Goal: Navigation & Orientation: Find specific page/section

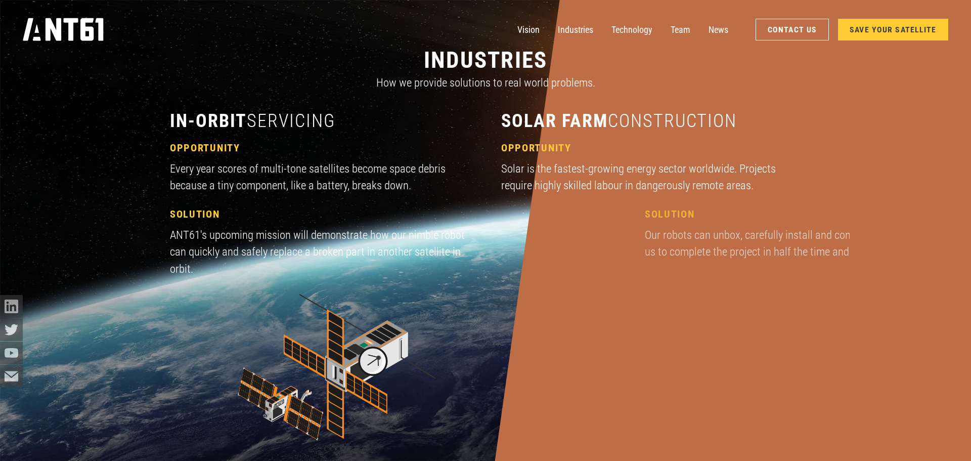
scroll to position [1732, 0]
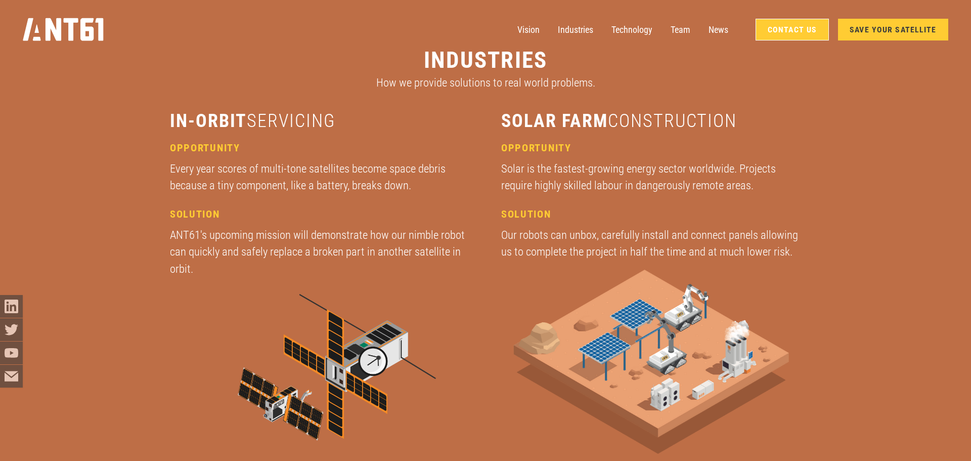
click at [792, 37] on link "Contact Us" at bounding box center [792, 30] width 73 height 22
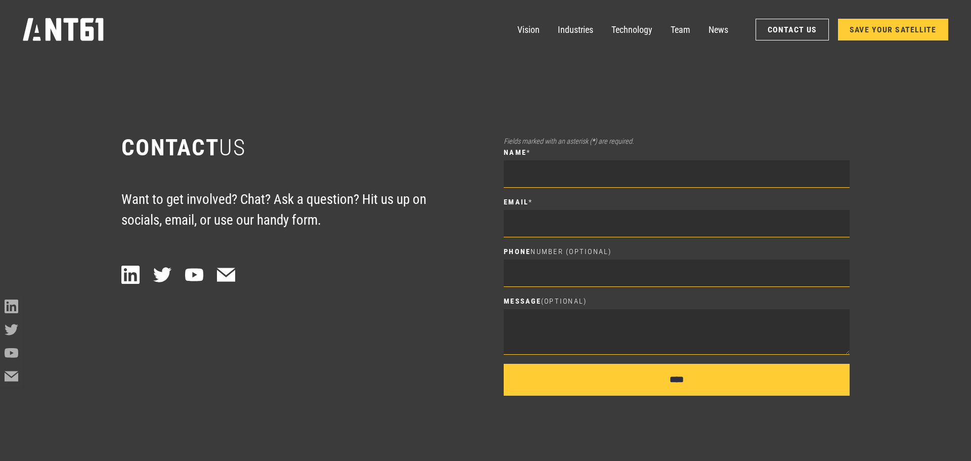
scroll to position [6392, 0]
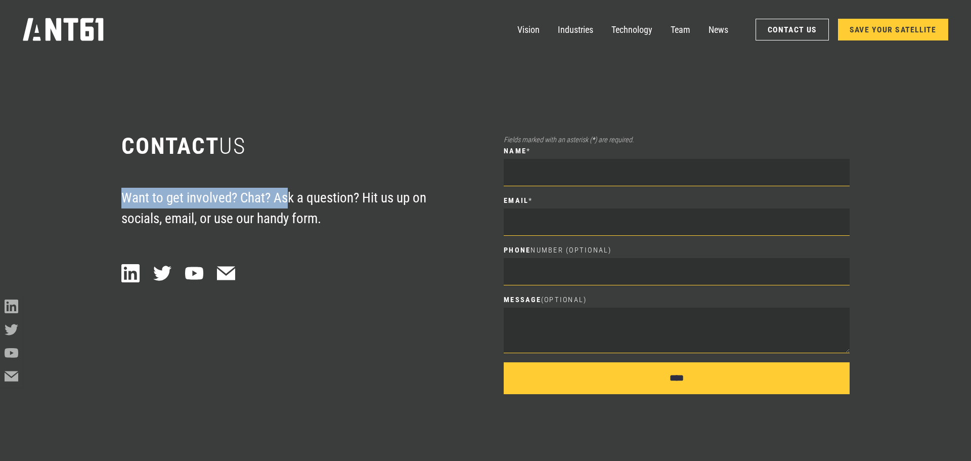
drag, startPoint x: 122, startPoint y: 201, endPoint x: 344, endPoint y: 200, distance: 221.5
click at [318, 200] on p "Want to get involved? Chat? Ask a question? Hit us up on socials, email, or use…" at bounding box center [294, 208] width 346 height 41
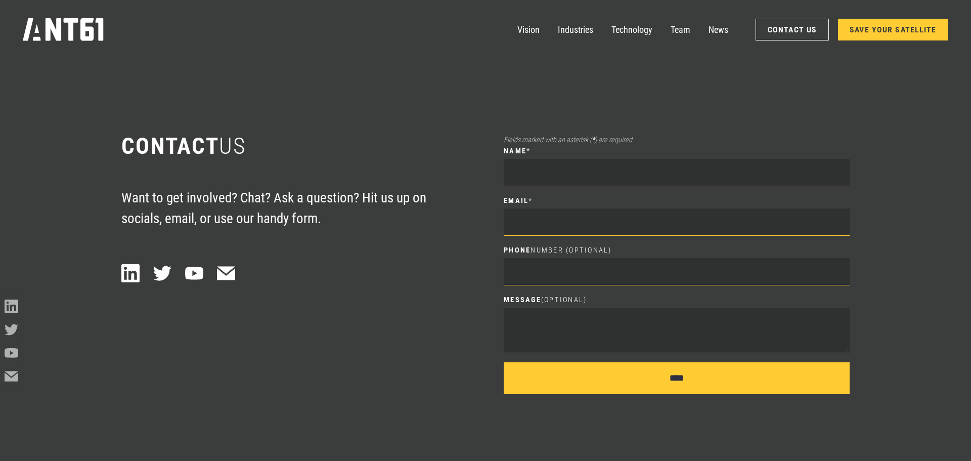
click at [425, 214] on p "Want to get involved? Chat? Ask a question? Hit us up on socials, email, or use…" at bounding box center [294, 208] width 346 height 41
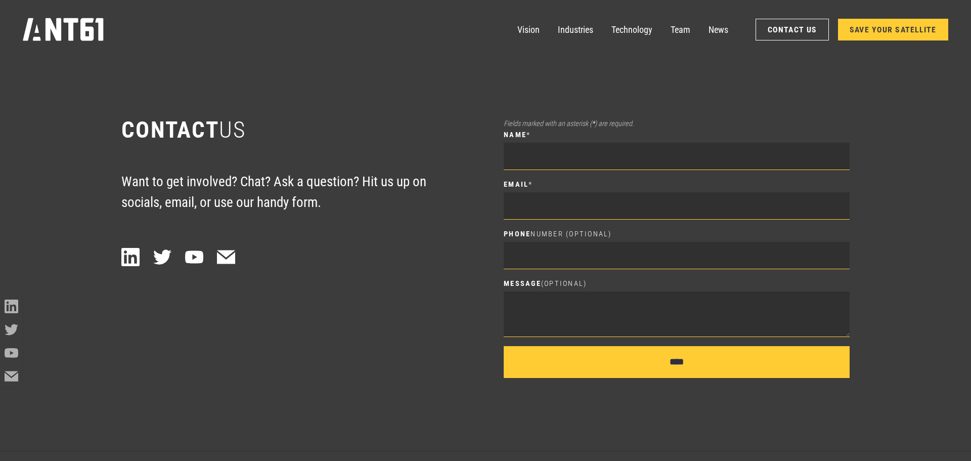
scroll to position [6443, 0]
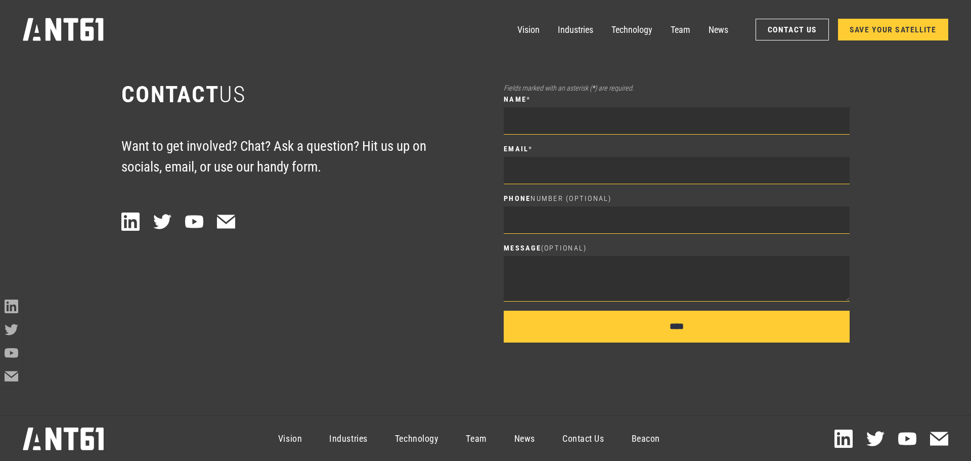
click at [592, 447] on link "Contact Us" at bounding box center [583, 438] width 69 height 41
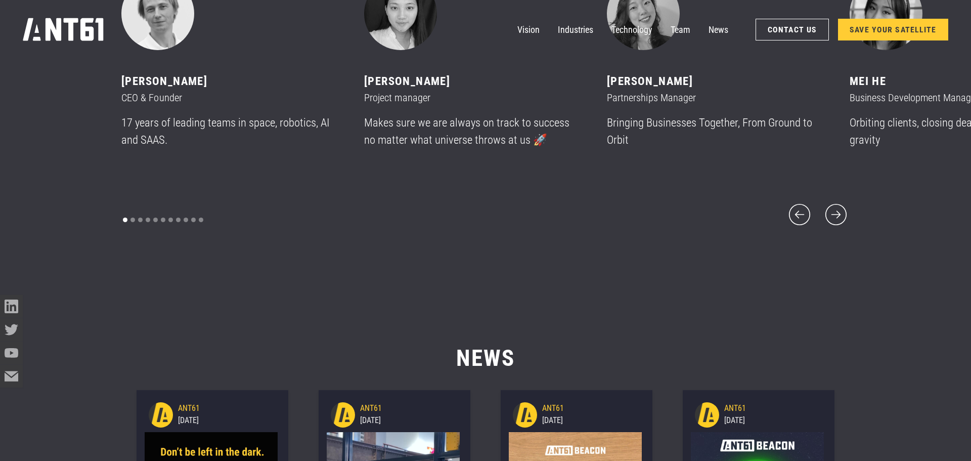
scroll to position [5897, 0]
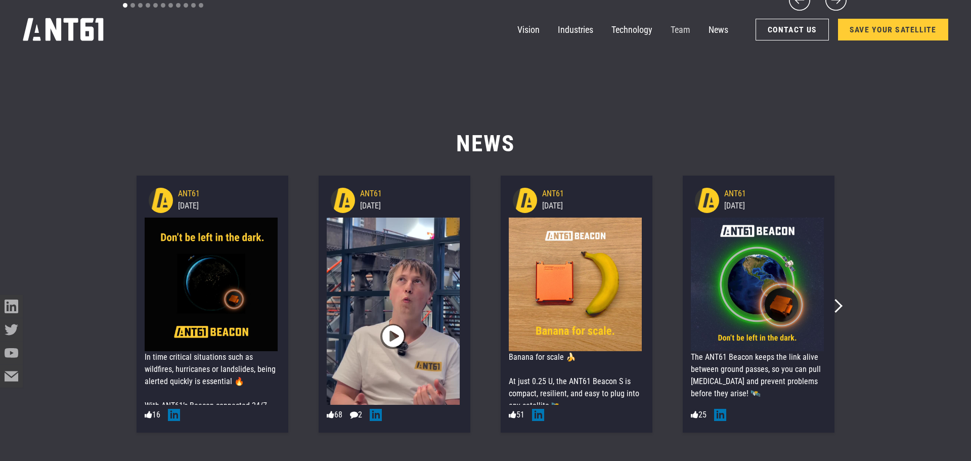
click at [689, 30] on link "Team" at bounding box center [681, 29] width 20 height 23
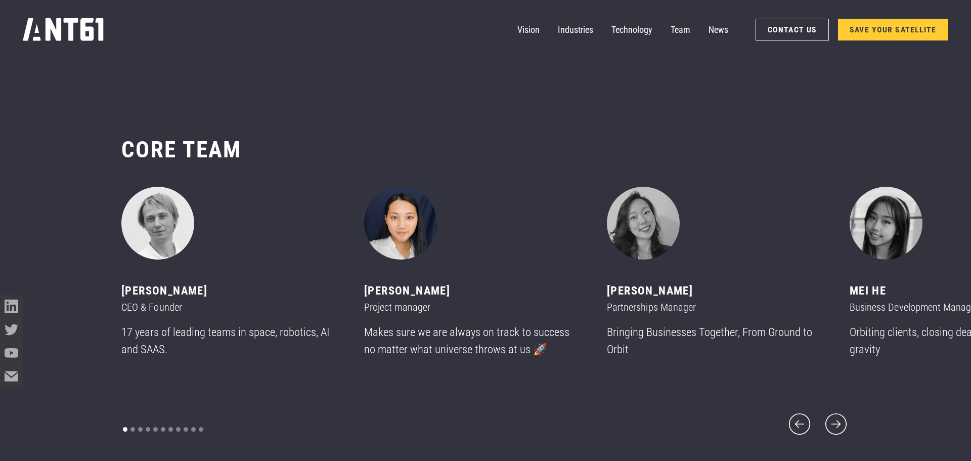
scroll to position [5470, 0]
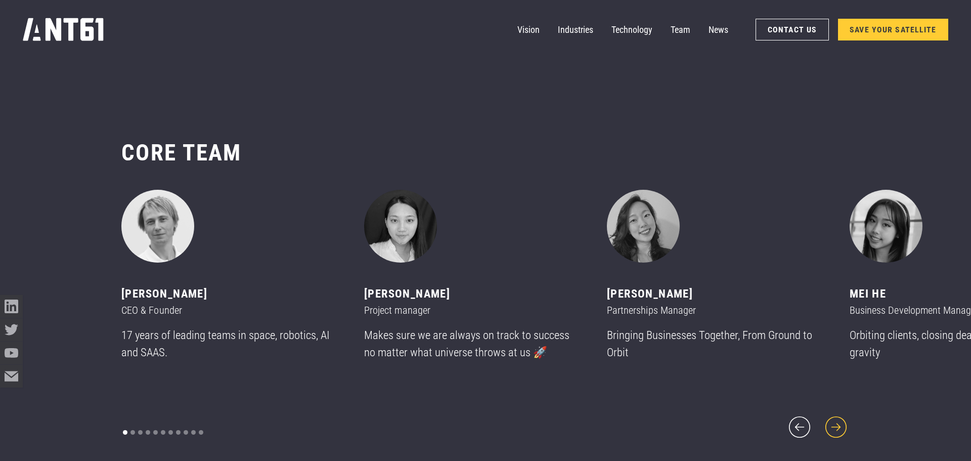
click at [838, 420] on icon "next slide" at bounding box center [835, 426] width 21 height 21
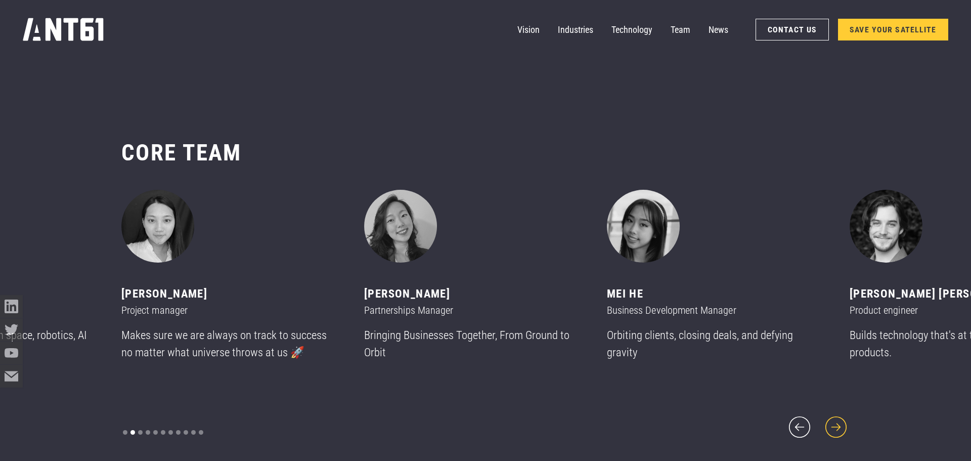
click at [837, 421] on icon "next slide" at bounding box center [835, 426] width 21 height 21
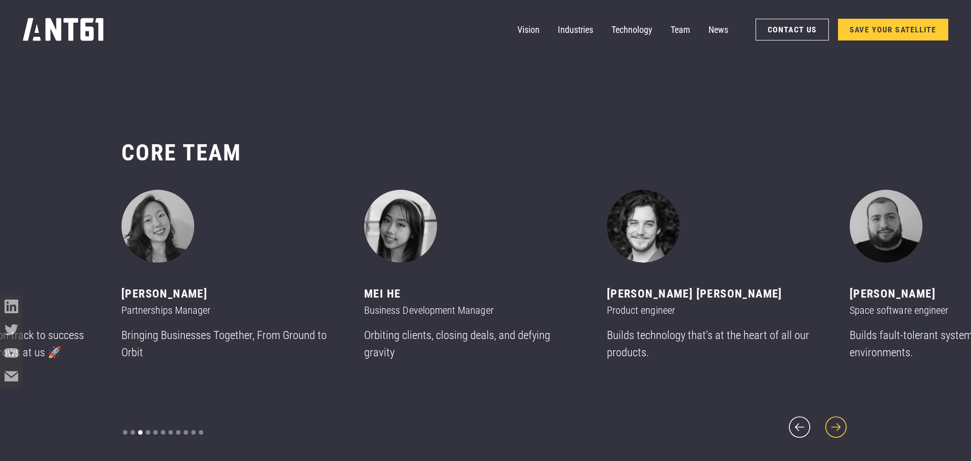
click at [837, 421] on icon "next slide" at bounding box center [835, 426] width 21 height 21
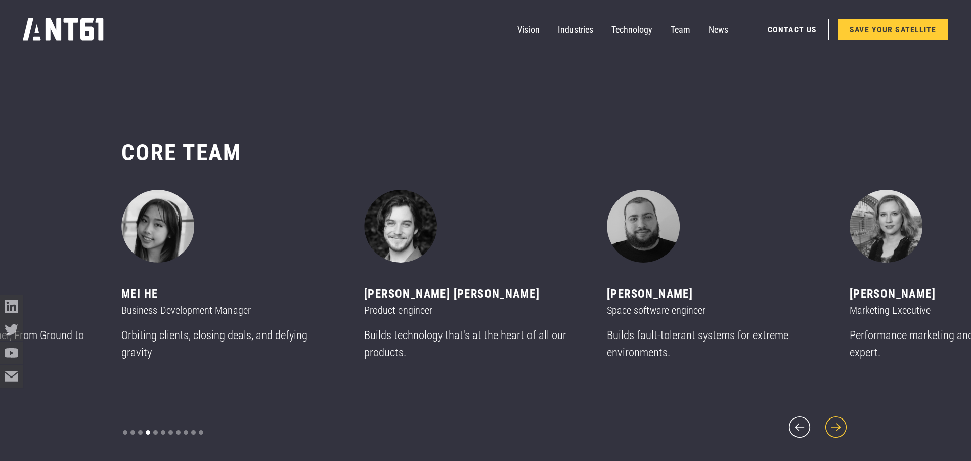
click at [837, 421] on icon "next slide" at bounding box center [835, 426] width 21 height 21
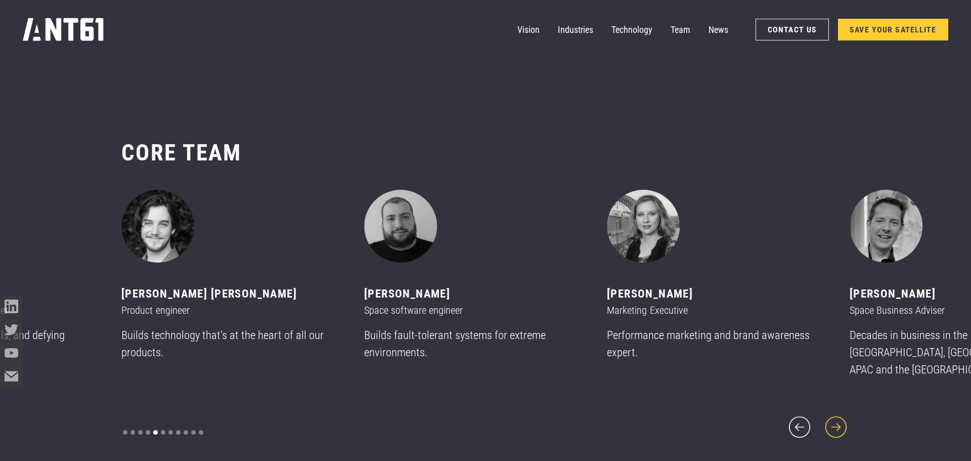
click at [832, 419] on icon "next slide" at bounding box center [835, 426] width 21 height 21
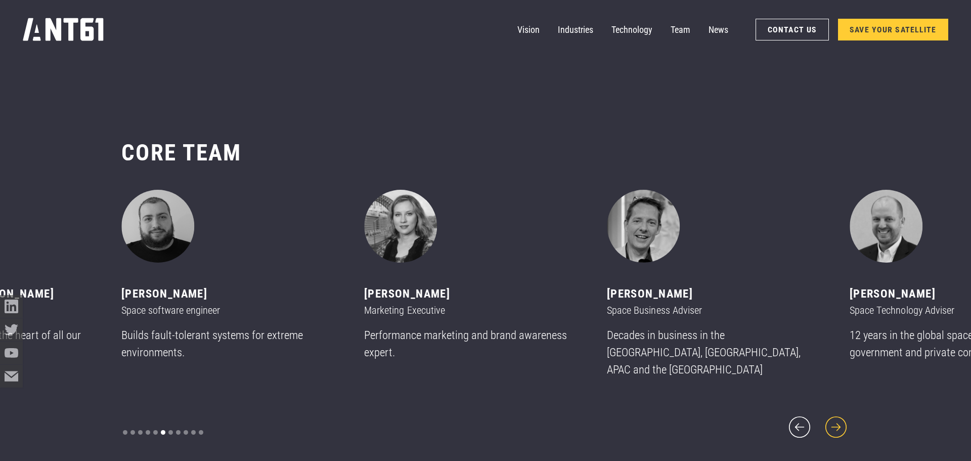
click at [830, 419] on icon "next slide" at bounding box center [835, 426] width 27 height 27
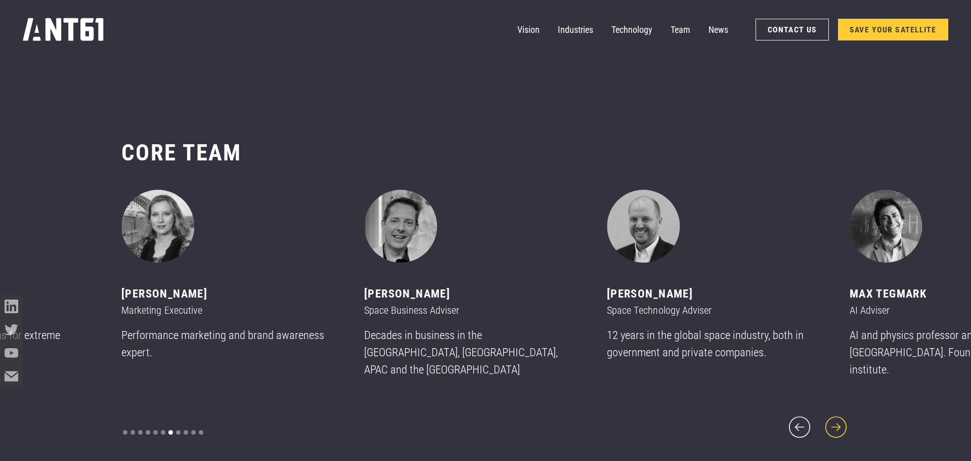
click at [830, 419] on icon "next slide" at bounding box center [835, 426] width 27 height 27
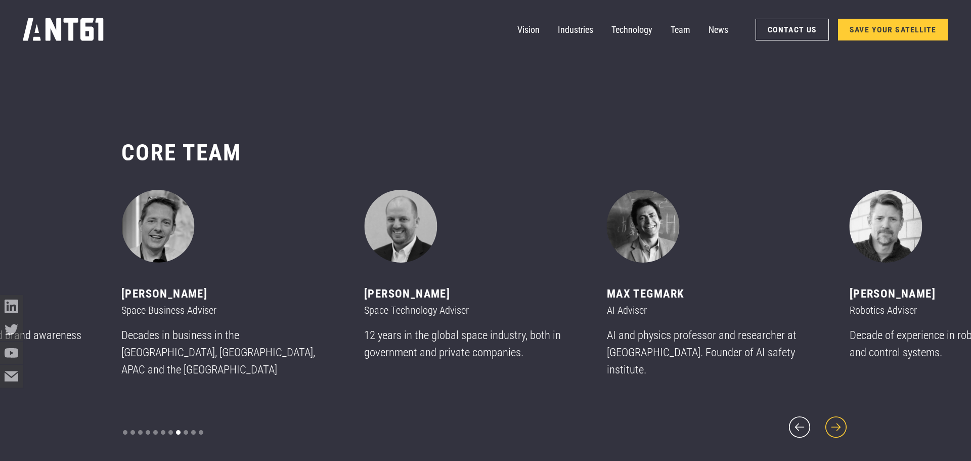
click at [830, 419] on icon "next slide" at bounding box center [835, 426] width 27 height 27
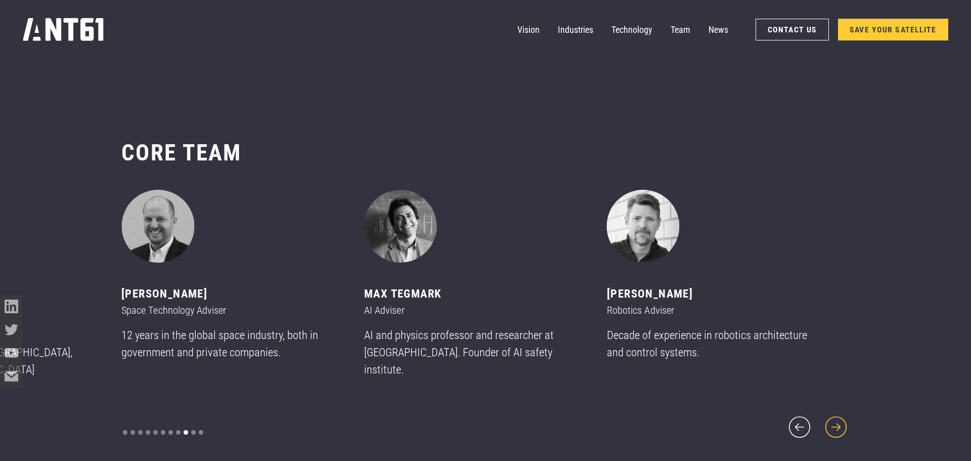
click at [830, 419] on icon "next slide" at bounding box center [835, 426] width 27 height 27
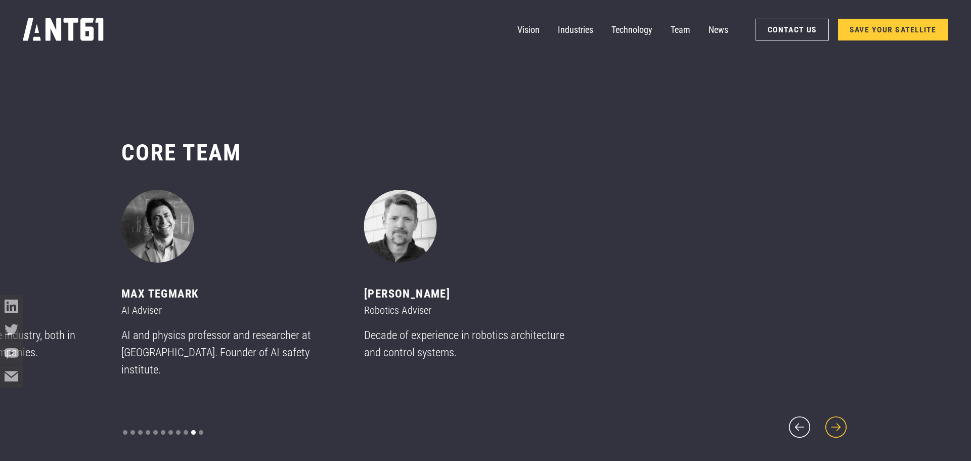
click at [830, 419] on icon "next slide" at bounding box center [835, 426] width 27 height 27
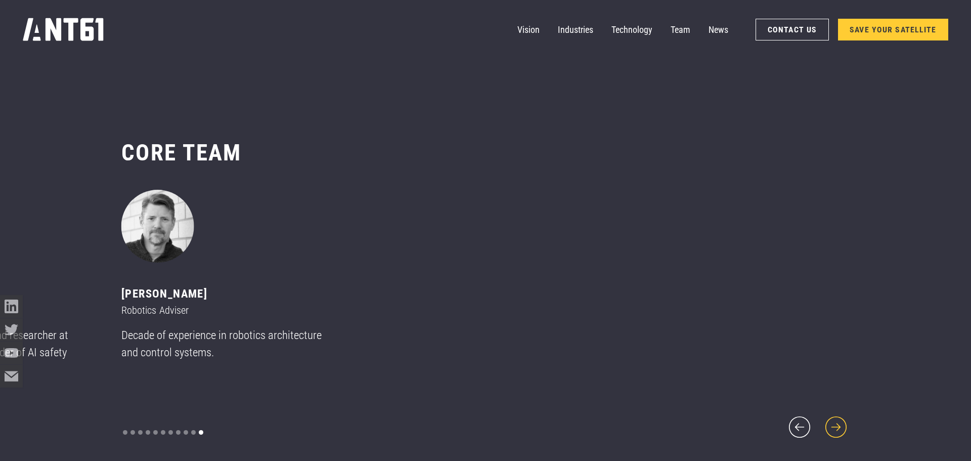
click at [830, 419] on icon "next slide" at bounding box center [835, 426] width 27 height 27
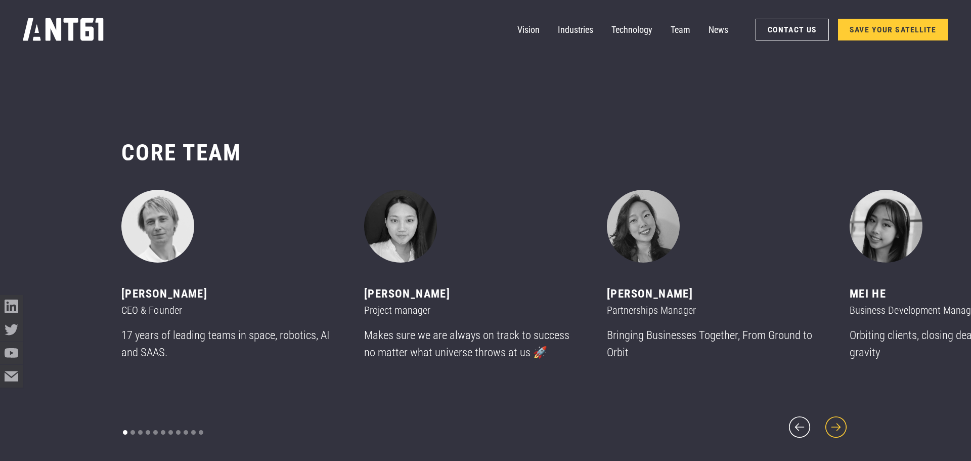
click at [830, 419] on icon "next slide" at bounding box center [835, 426] width 27 height 27
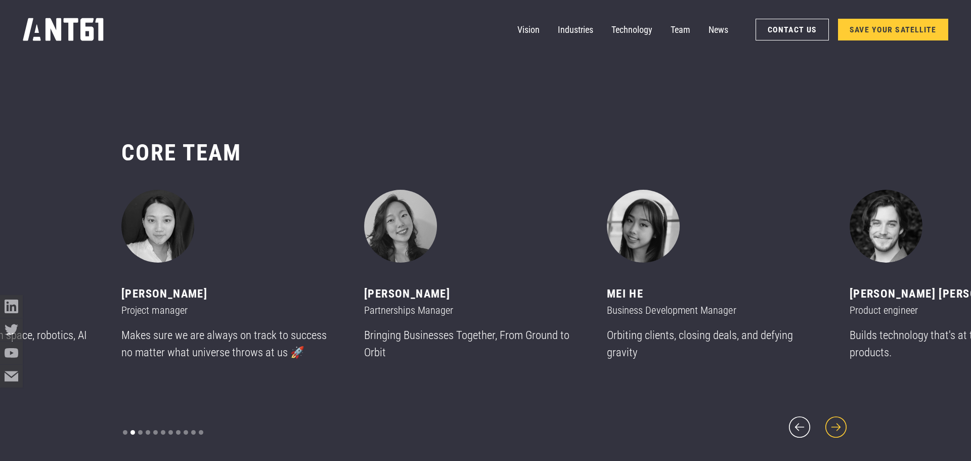
click at [830, 419] on icon "next slide" at bounding box center [835, 426] width 27 height 27
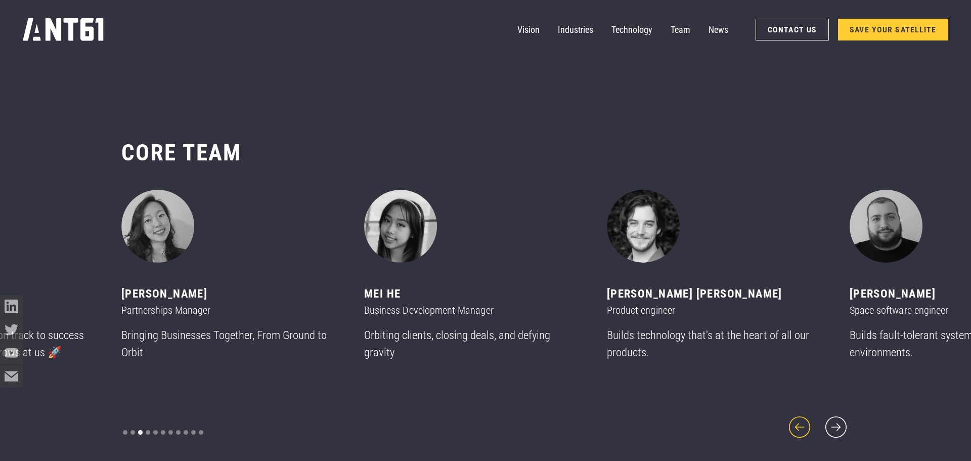
click at [788, 420] on icon "previous slide" at bounding box center [799, 426] width 27 height 27
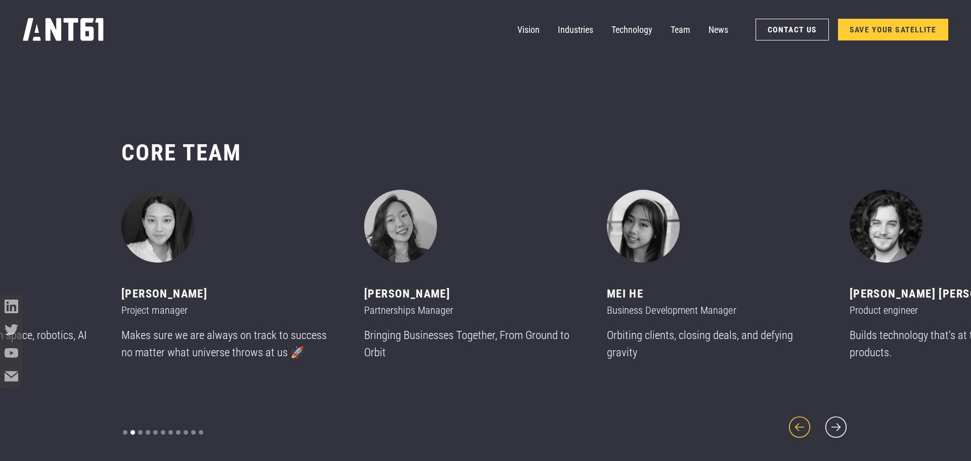
click at [787, 421] on icon "previous slide" at bounding box center [799, 426] width 27 height 27
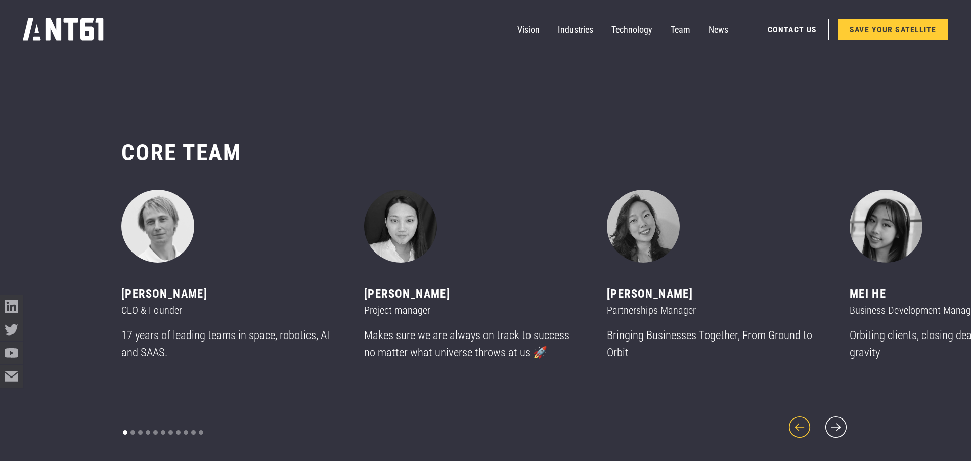
click at [787, 421] on icon "previous slide" at bounding box center [799, 426] width 27 height 27
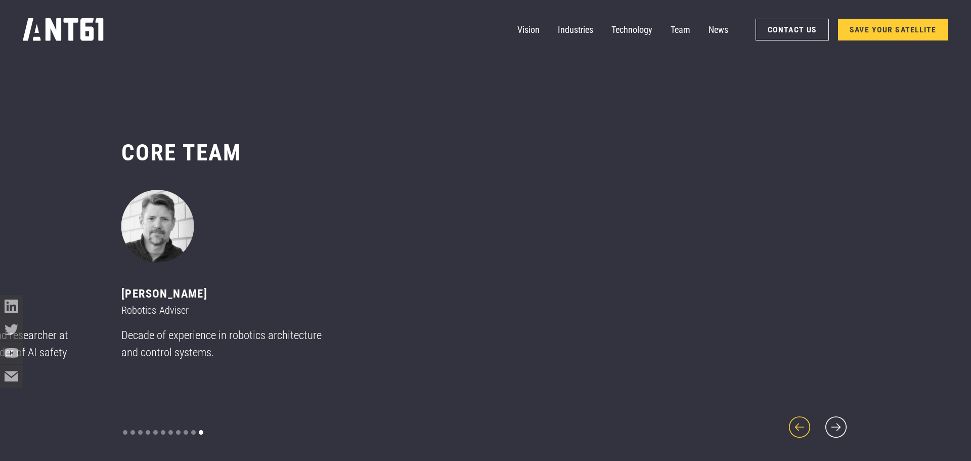
click at [800, 418] on icon "previous slide" at bounding box center [799, 426] width 21 height 21
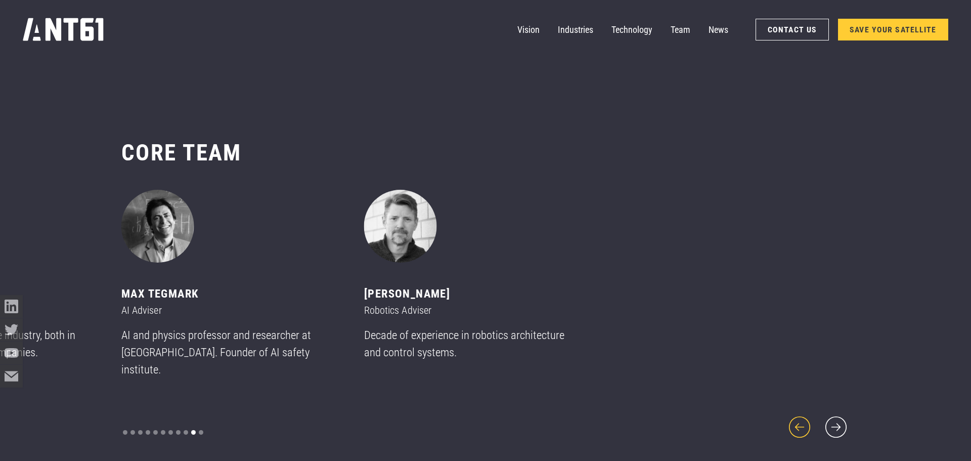
click at [800, 418] on icon "previous slide" at bounding box center [799, 426] width 21 height 21
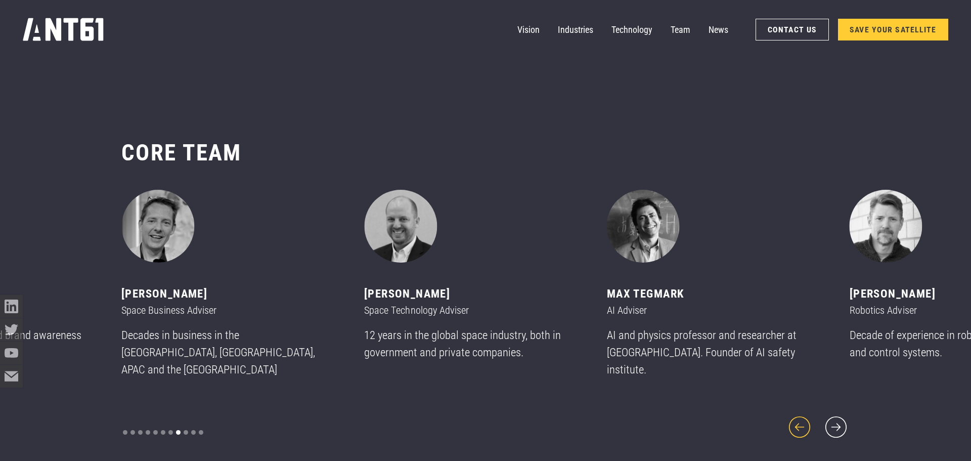
click at [800, 418] on icon "previous slide" at bounding box center [799, 426] width 21 height 21
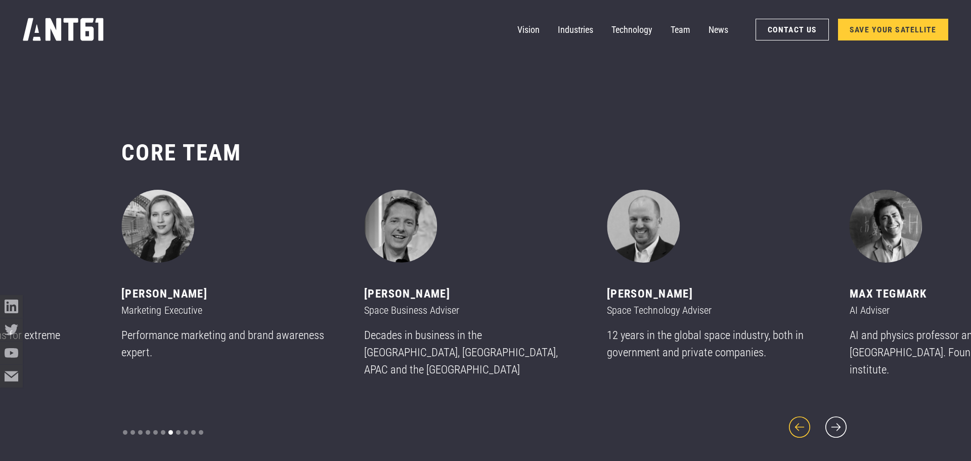
click at [800, 418] on icon "previous slide" at bounding box center [799, 426] width 21 height 21
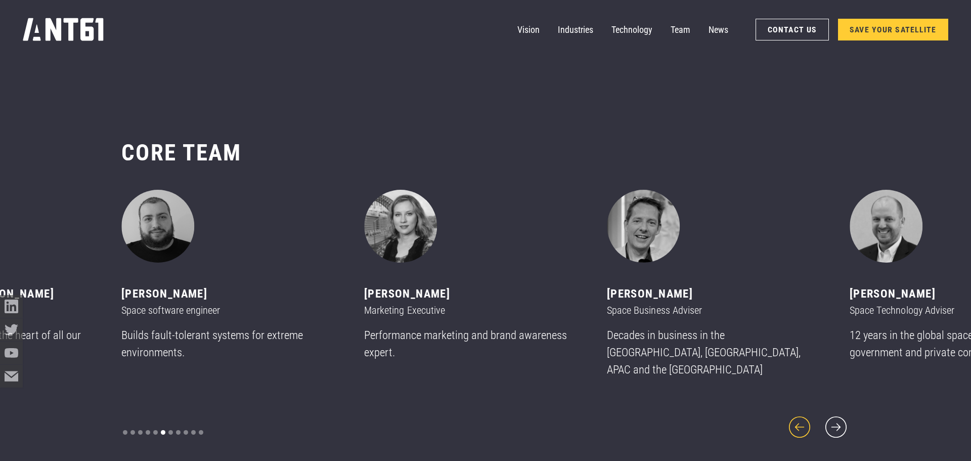
click at [800, 418] on icon "previous slide" at bounding box center [799, 426] width 21 height 21
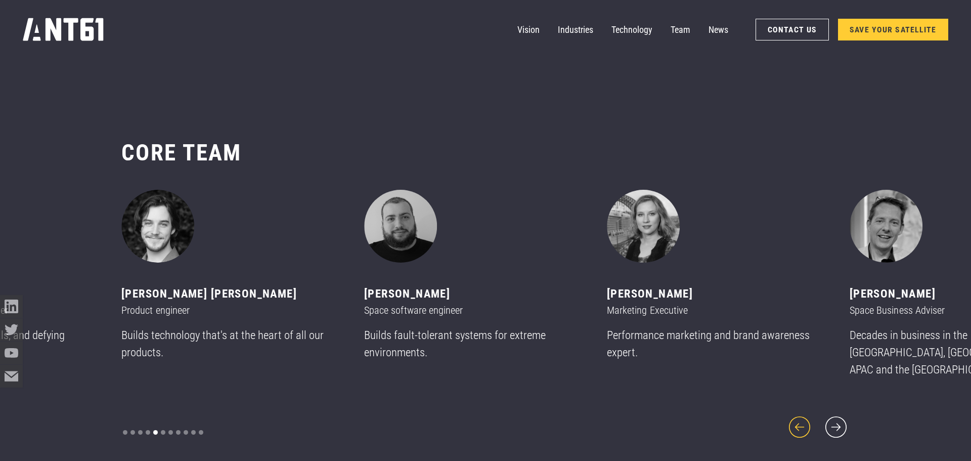
click at [800, 418] on icon "previous slide" at bounding box center [799, 426] width 21 height 21
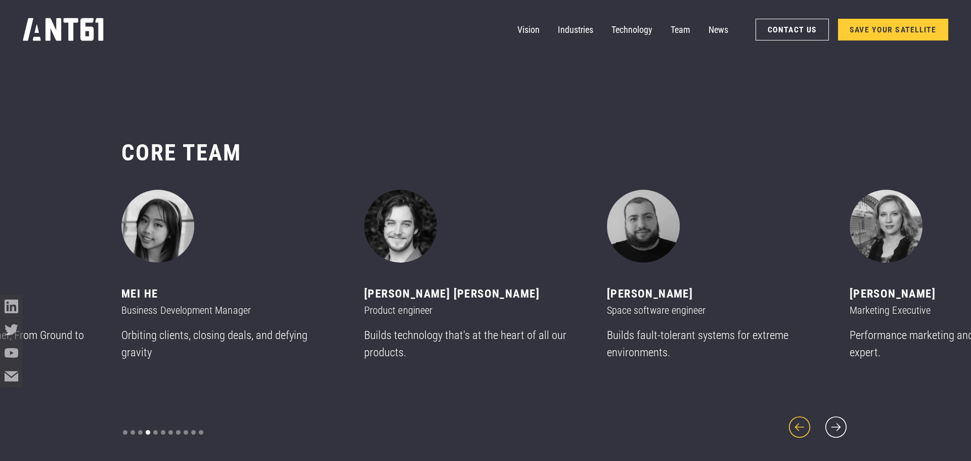
click at [800, 418] on icon "previous slide" at bounding box center [799, 426] width 21 height 21
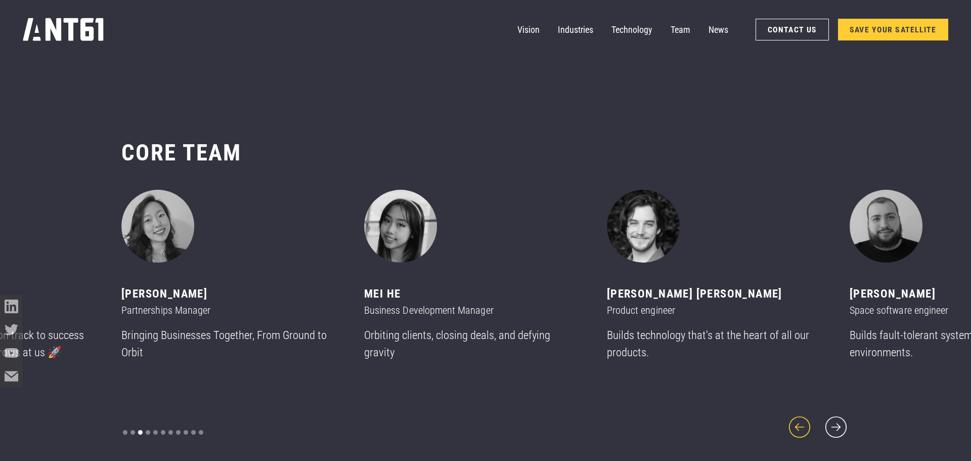
click at [800, 418] on icon "previous slide" at bounding box center [799, 426] width 21 height 21
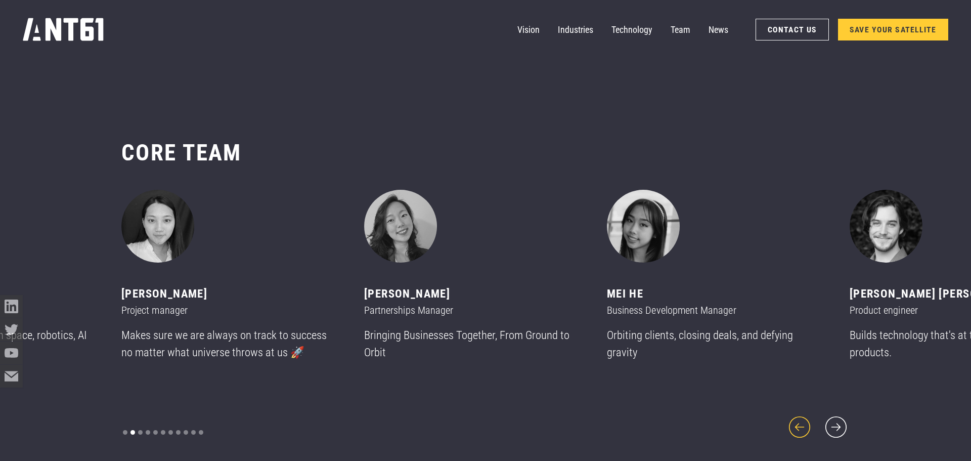
click at [800, 418] on icon "previous slide" at bounding box center [799, 426] width 21 height 21
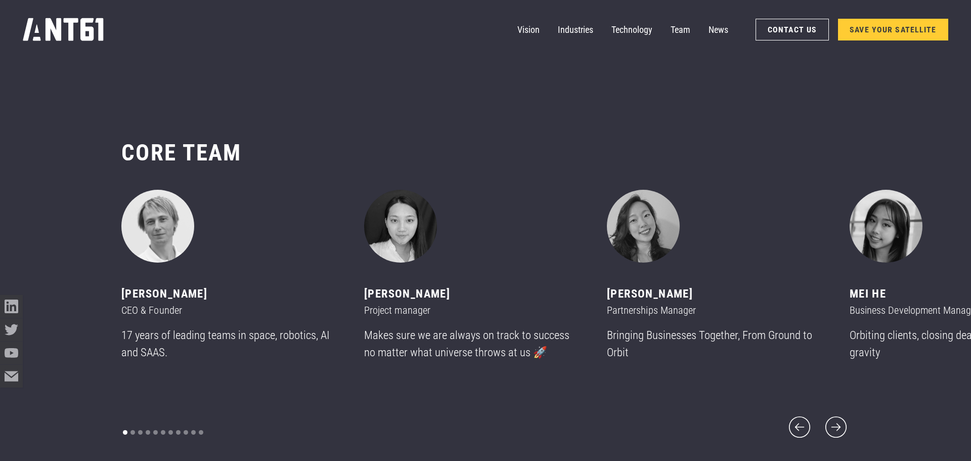
click at [166, 293] on div "[PERSON_NAME] CEO & Founder 17 years of leading teams in space, robotics, AI an…" at bounding box center [228, 280] width 215 height 180
click at [166, 302] on div "[PERSON_NAME]" at bounding box center [228, 293] width 215 height 17
click at [160, 318] on div "CEO & Founder" at bounding box center [228, 309] width 215 height 15
drag, startPoint x: 150, startPoint y: 348, endPoint x: 135, endPoint y: 308, distance: 42.7
click at [148, 348] on p "17 years of leading teams in space, robotics, AI and SAAS." at bounding box center [228, 344] width 215 height 34
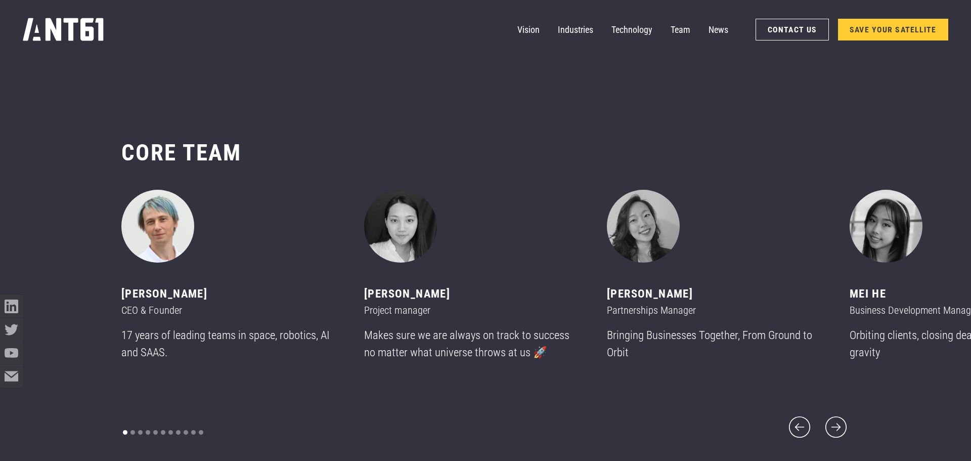
click at [158, 221] on img "1 of 11" at bounding box center [157, 226] width 73 height 73
click at [159, 244] on img "1 of 11" at bounding box center [157, 226] width 73 height 73
drag, startPoint x: 245, startPoint y: 317, endPoint x: 137, endPoint y: 311, distance: 108.4
click at [137, 311] on div "CEO & Founder" at bounding box center [228, 309] width 215 height 15
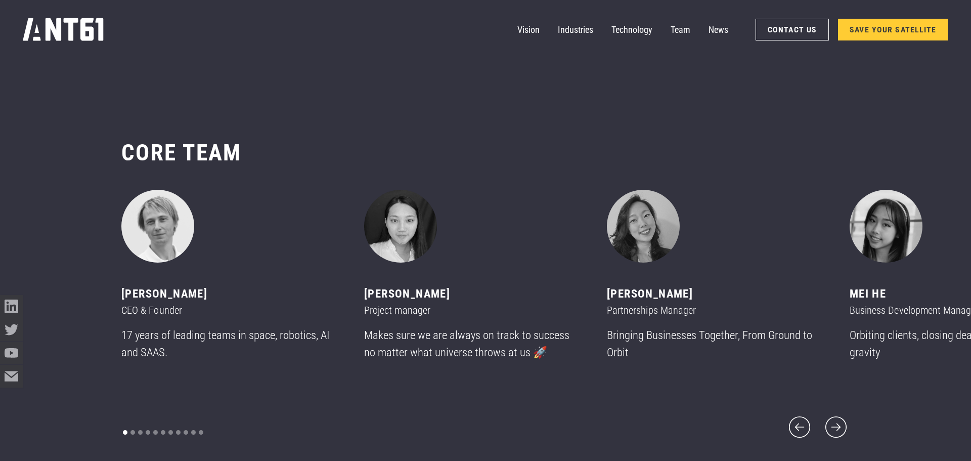
click at [104, 296] on div "CORE team ‍ [PERSON_NAME] CEO & Founder 17 years of leading teams in space, rob…" at bounding box center [485, 290] width 971 height 394
drag, startPoint x: 132, startPoint y: 295, endPoint x: 234, endPoint y: 300, distance: 101.8
click at [234, 299] on div "CORE team ‍ [PERSON_NAME] CEO & Founder 17 years of leading teams in space, rob…" at bounding box center [485, 290] width 971 height 394
click at [234, 300] on div "[PERSON_NAME]" at bounding box center [228, 293] width 215 height 17
drag, startPoint x: 234, startPoint y: 300, endPoint x: 123, endPoint y: 301, distance: 110.3
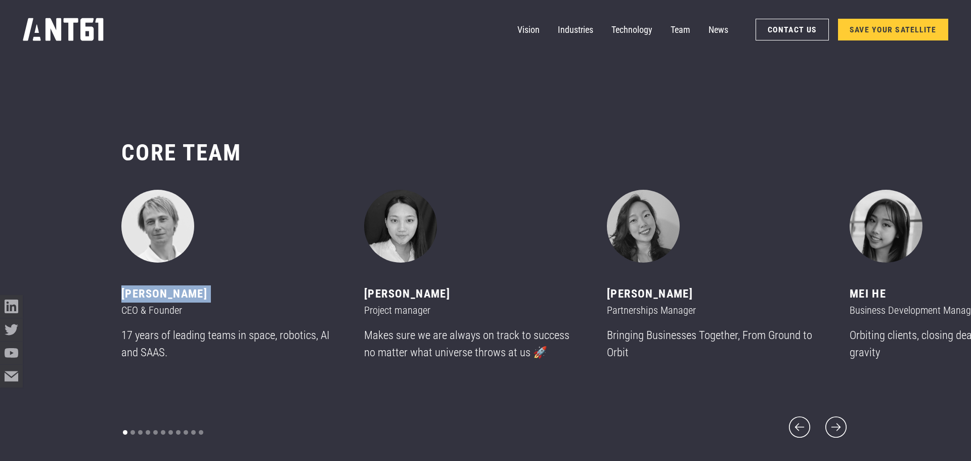
click at [123, 301] on div "[PERSON_NAME]" at bounding box center [228, 293] width 215 height 17
